Goal: Information Seeking & Learning: Learn about a topic

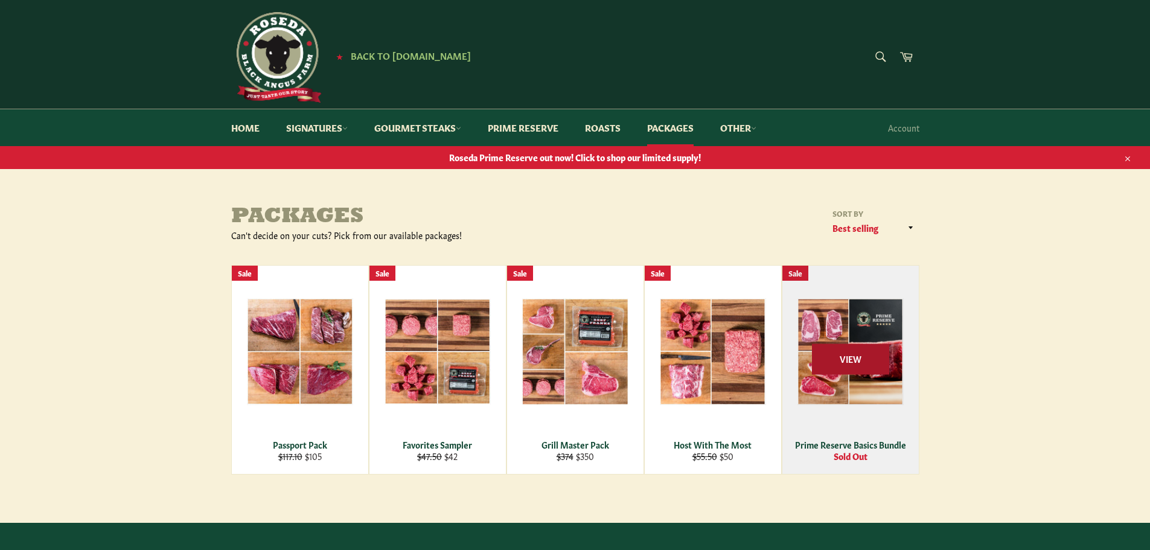
click at [818, 368] on span "View" at bounding box center [850, 358] width 77 height 31
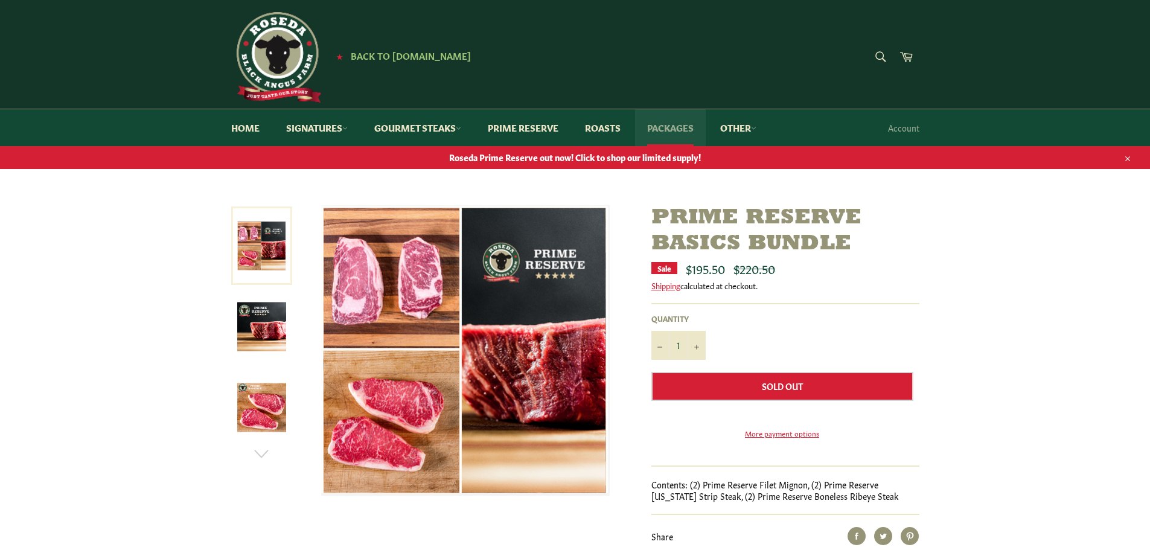
click at [657, 127] on link "Packages" at bounding box center [670, 127] width 71 height 37
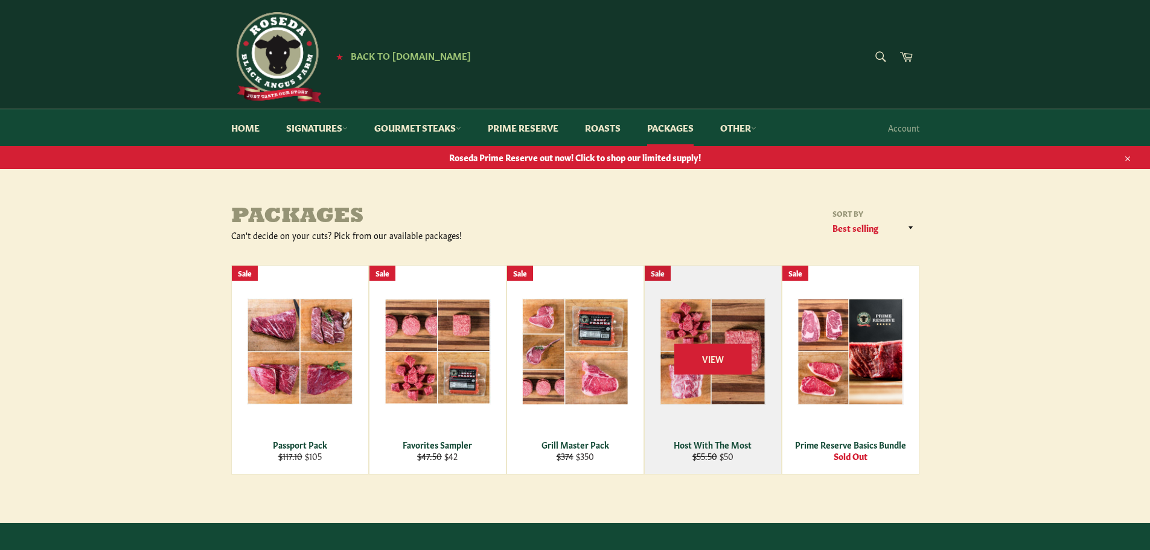
click at [703, 323] on div "View" at bounding box center [713, 370] width 136 height 208
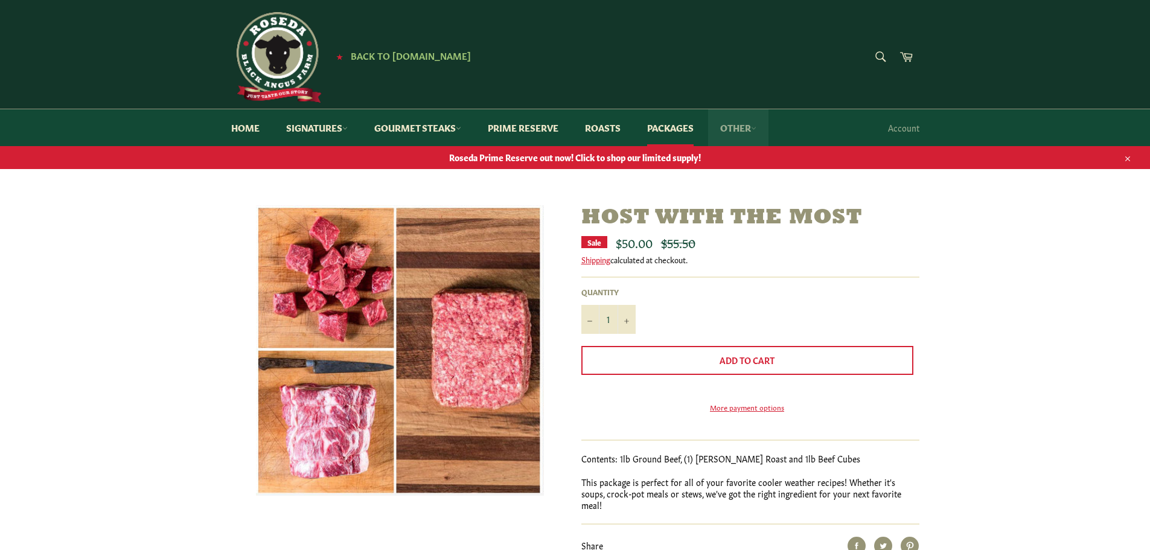
click at [750, 125] on link "Other" at bounding box center [738, 127] width 60 height 37
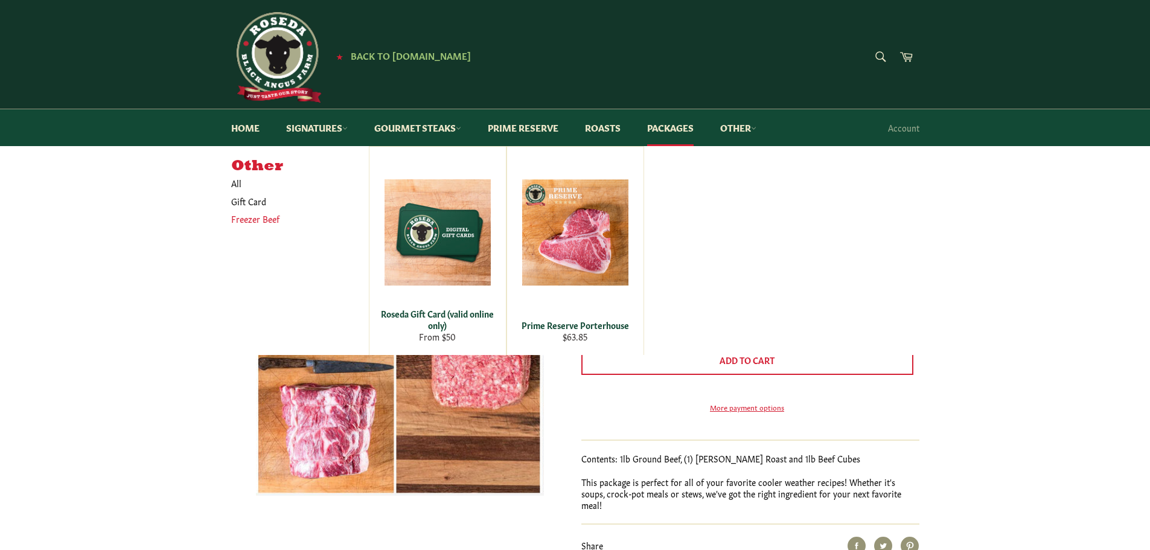
click at [259, 223] on link "Freezer Beef" at bounding box center [291, 219] width 132 height 18
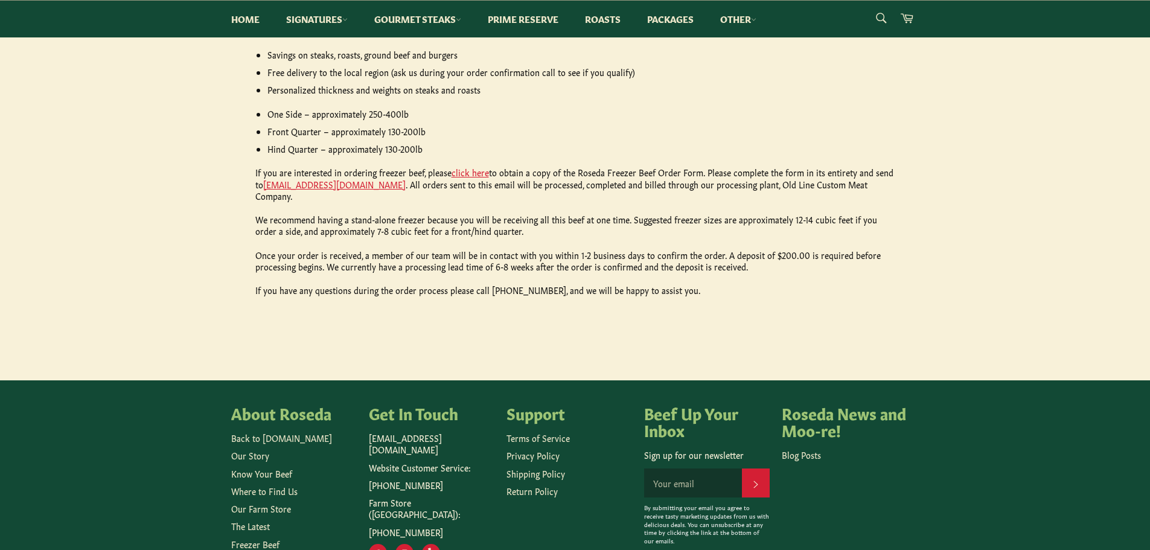
scroll to position [596, 0]
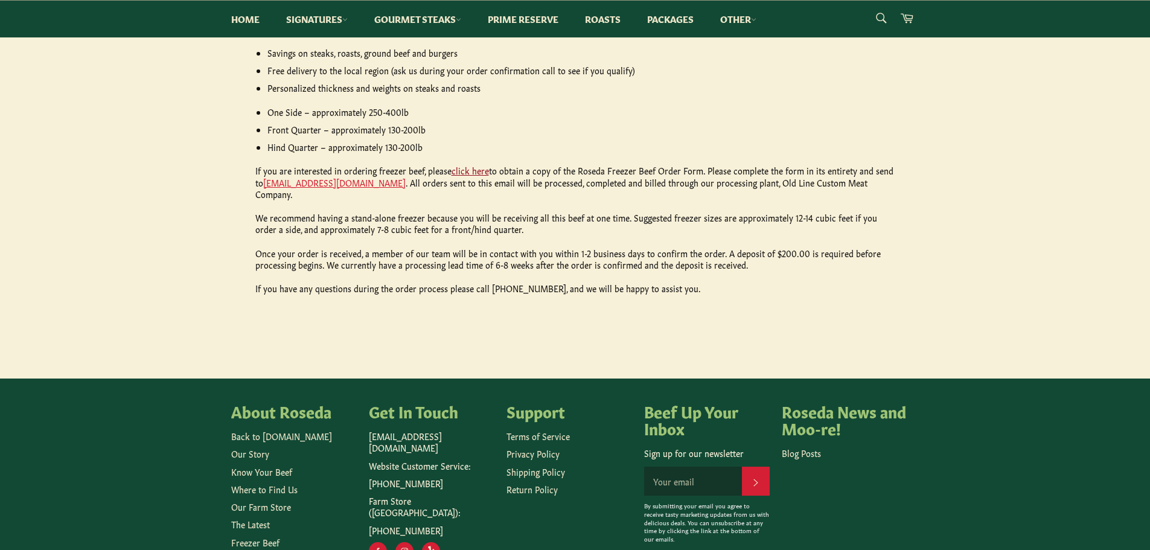
click at [464, 168] on link "click here" at bounding box center [469, 170] width 37 height 12
